Goal: Task Accomplishment & Management: Manage account settings

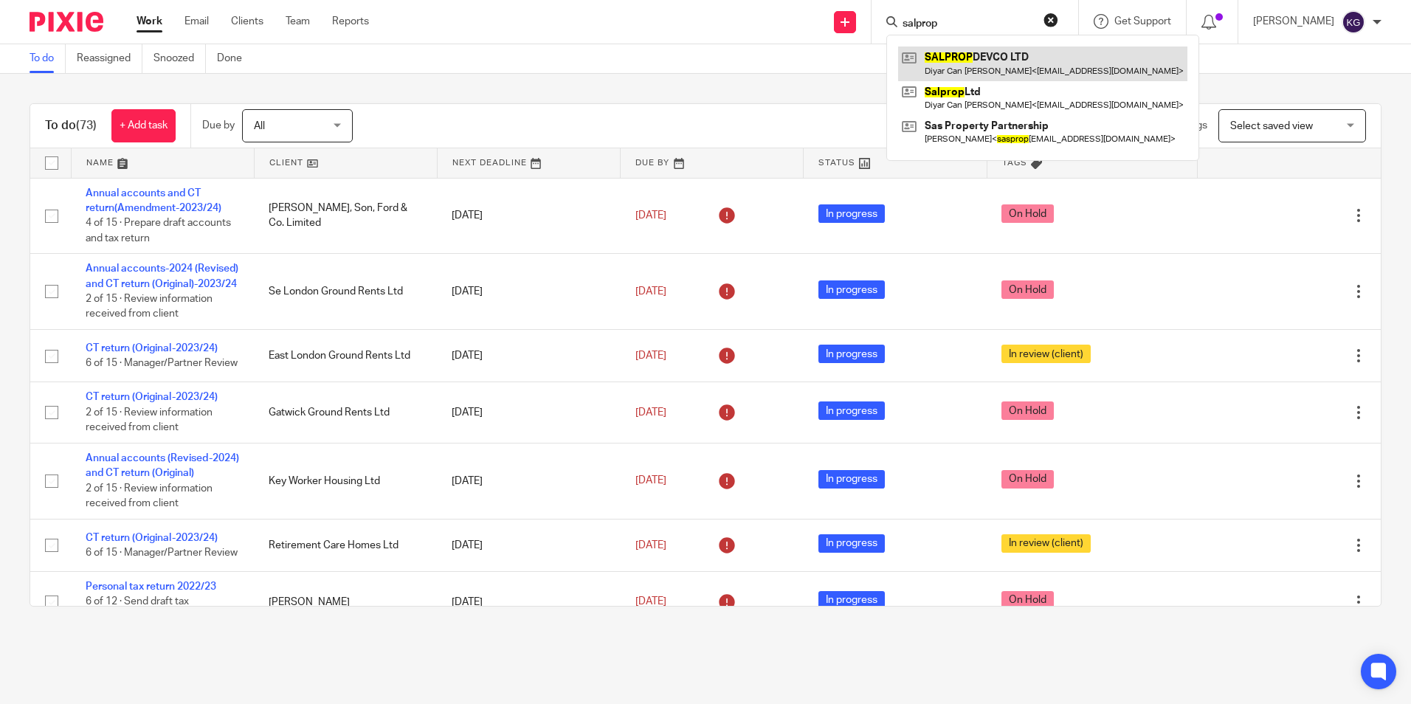
type input "salprop"
click at [973, 62] on link at bounding box center [1042, 63] width 289 height 34
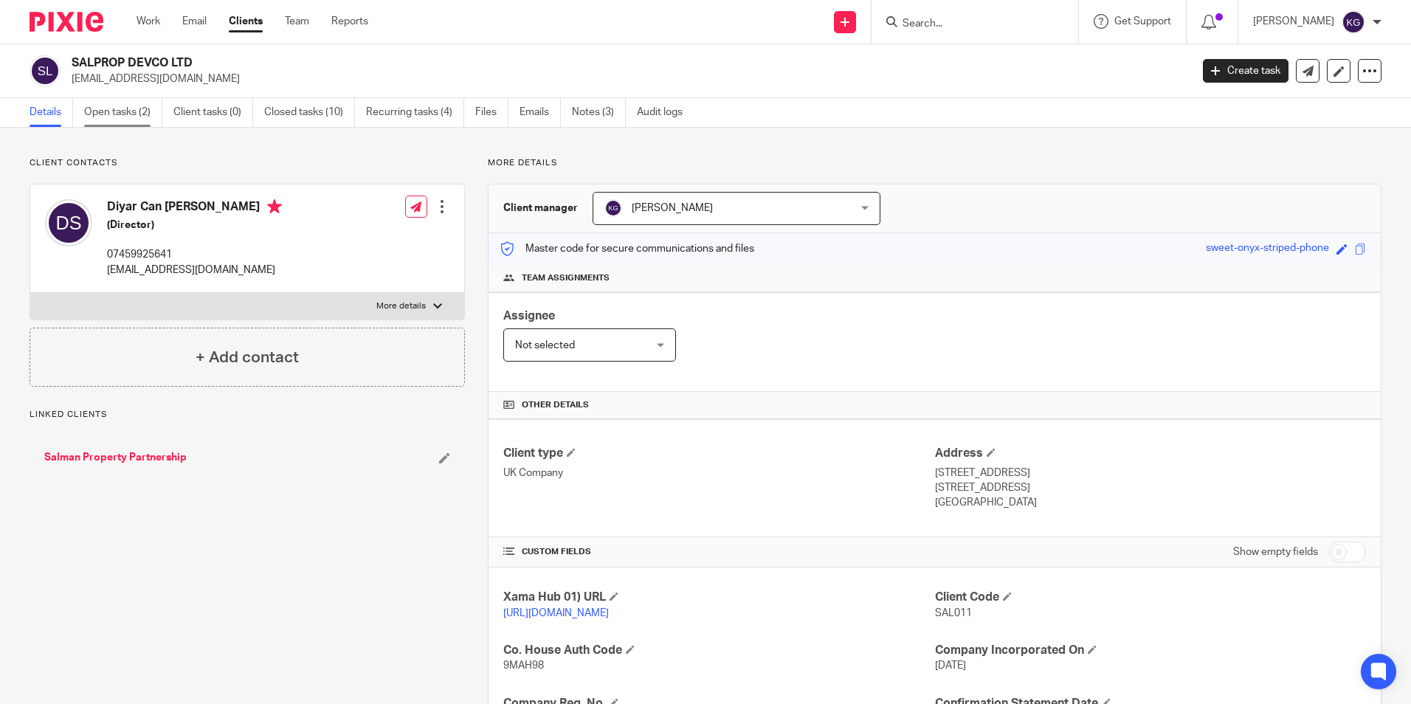
click at [126, 123] on link "Open tasks (2)" at bounding box center [123, 112] width 78 height 29
